Goal: Transaction & Acquisition: Purchase product/service

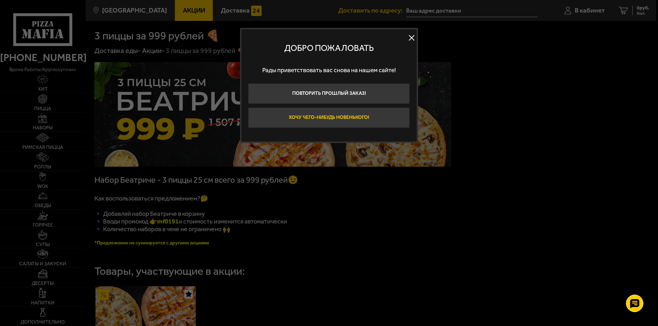
click at [338, 116] on button "Хочу чего-нибудь новенького!" at bounding box center [329, 117] width 162 height 21
click at [338, 116] on div "3 пиццы за 999 рублей 🍕 Доставка еды - Акции - 3 пиццы за 999 рублей 🍕 Набор Бе…" at bounding box center [370, 271] width 571 height 501
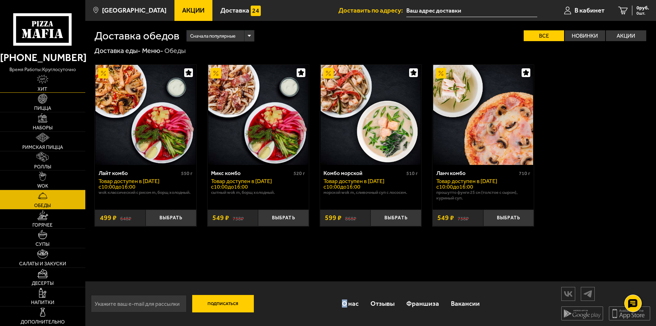
click at [55, 86] on link "Хит" at bounding box center [42, 83] width 85 height 19
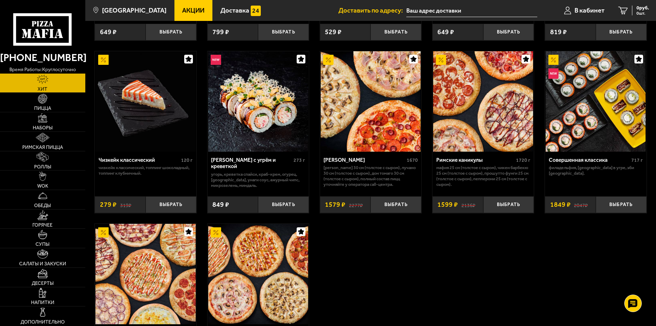
scroll to position [383, 0]
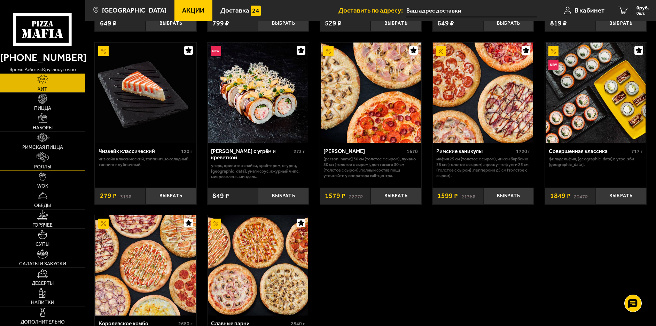
click at [64, 159] on link "Роллы" at bounding box center [42, 160] width 85 height 19
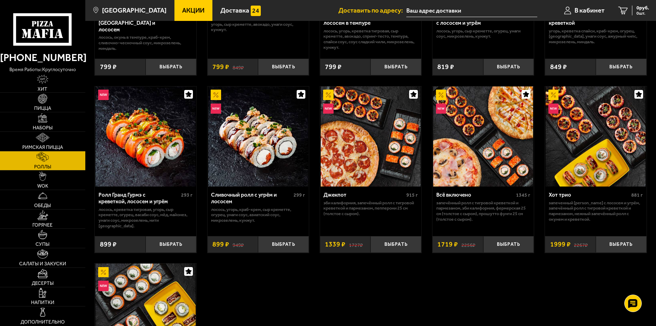
scroll to position [383, 0]
